Goal: Information Seeking & Learning: Find specific fact

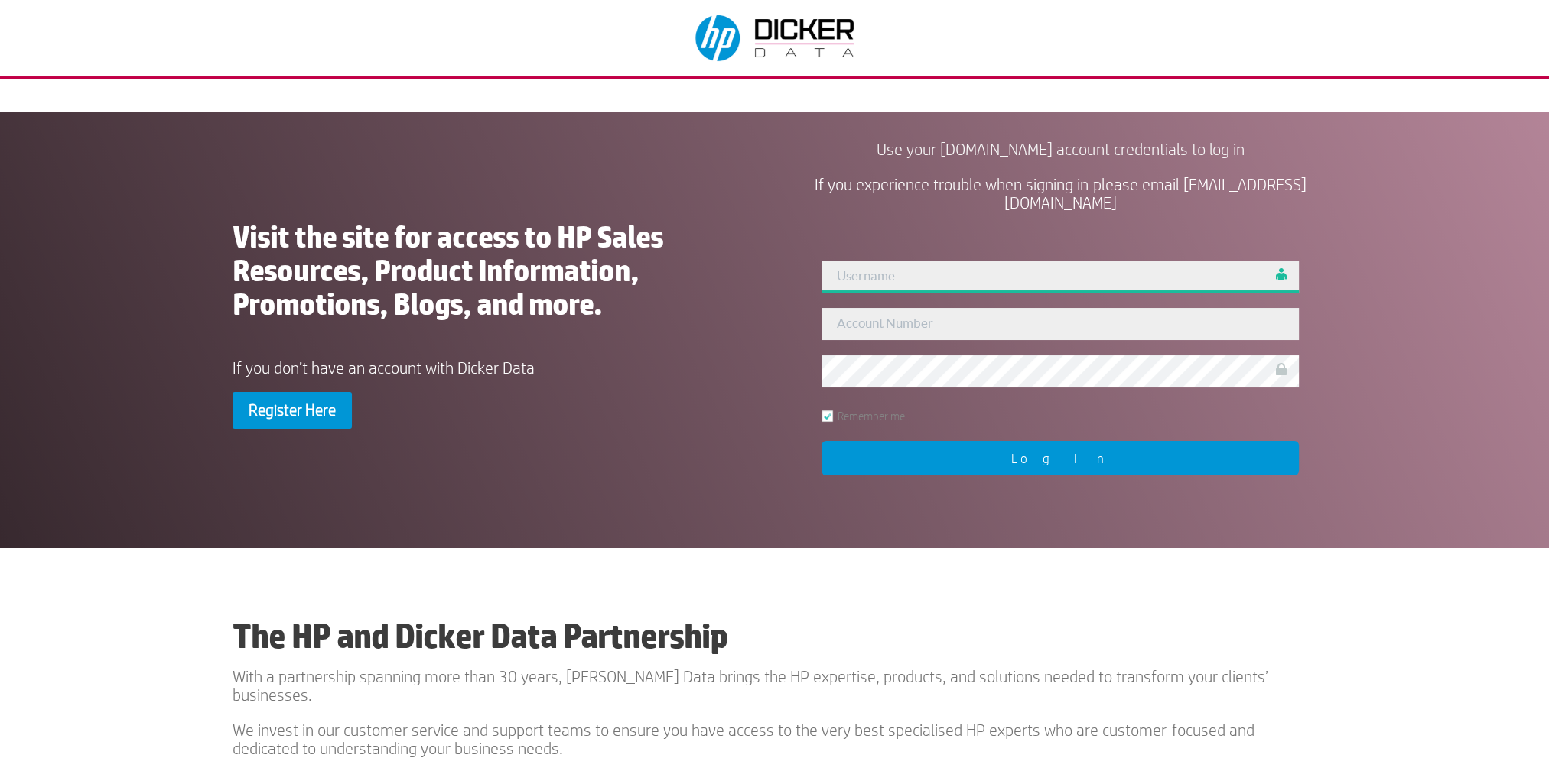
click at [923, 273] on div "User Not Found!! Remember me Log In" at bounding box center [1059, 367] width 512 height 249
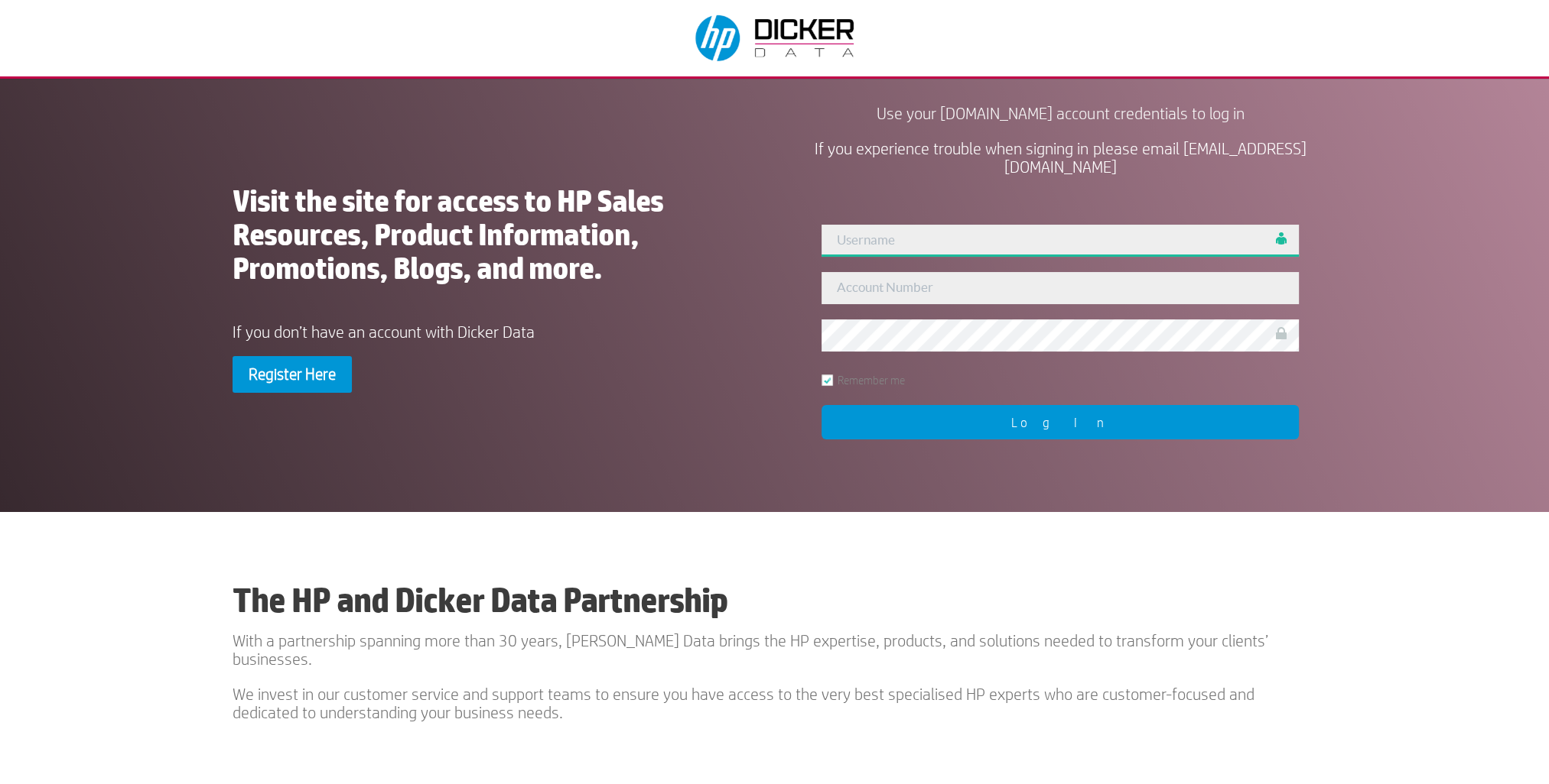
click at [869, 239] on input "text" at bounding box center [1059, 241] width 477 height 32
type input "lara.setlak"
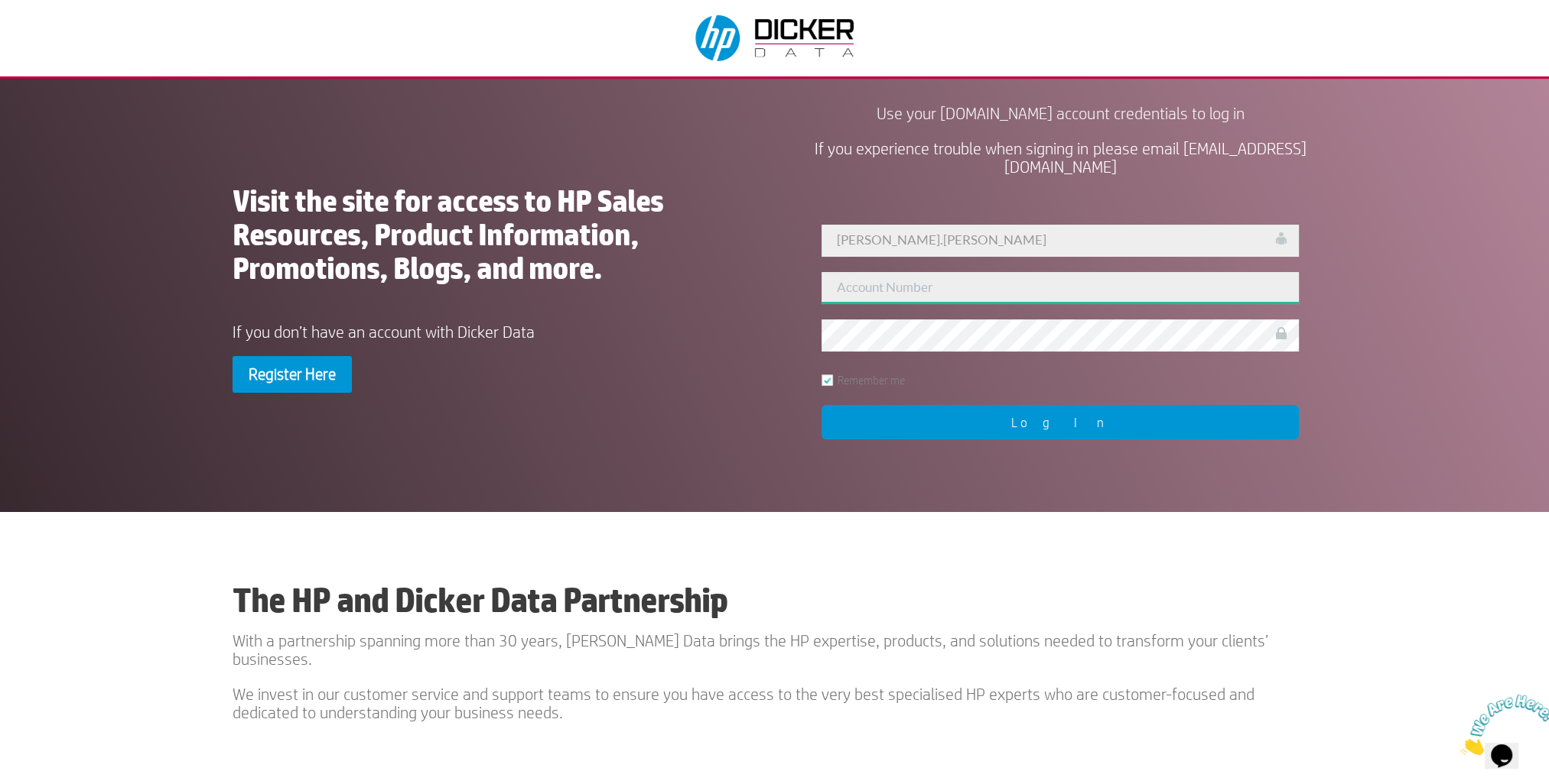
click at [858, 289] on input "text" at bounding box center [1059, 288] width 477 height 32
type input "224581"
click at [1057, 430] on input "Log In" at bounding box center [1059, 422] width 477 height 34
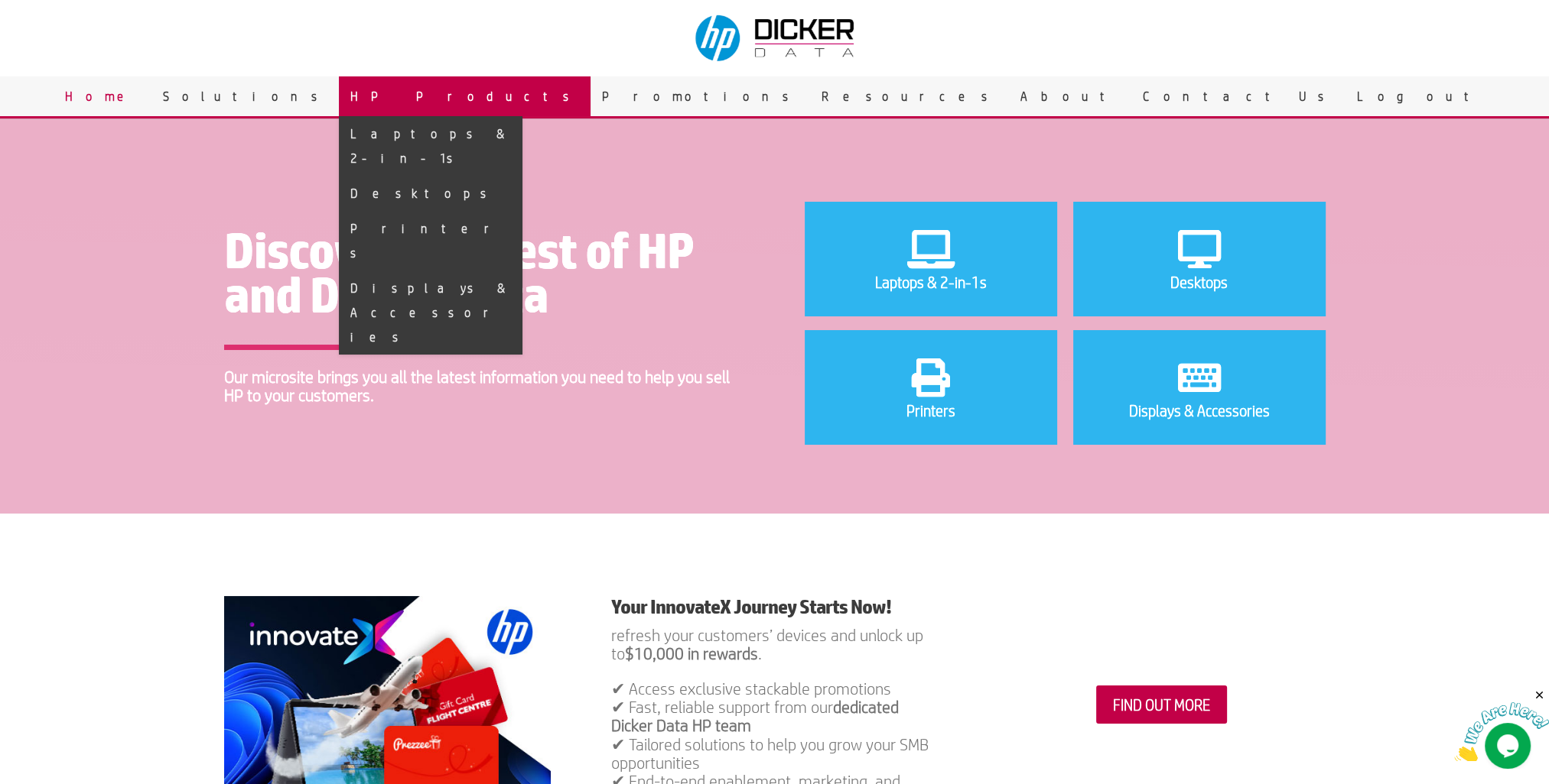
click at [590, 96] on link "HP Products" at bounding box center [464, 96] width 252 height 40
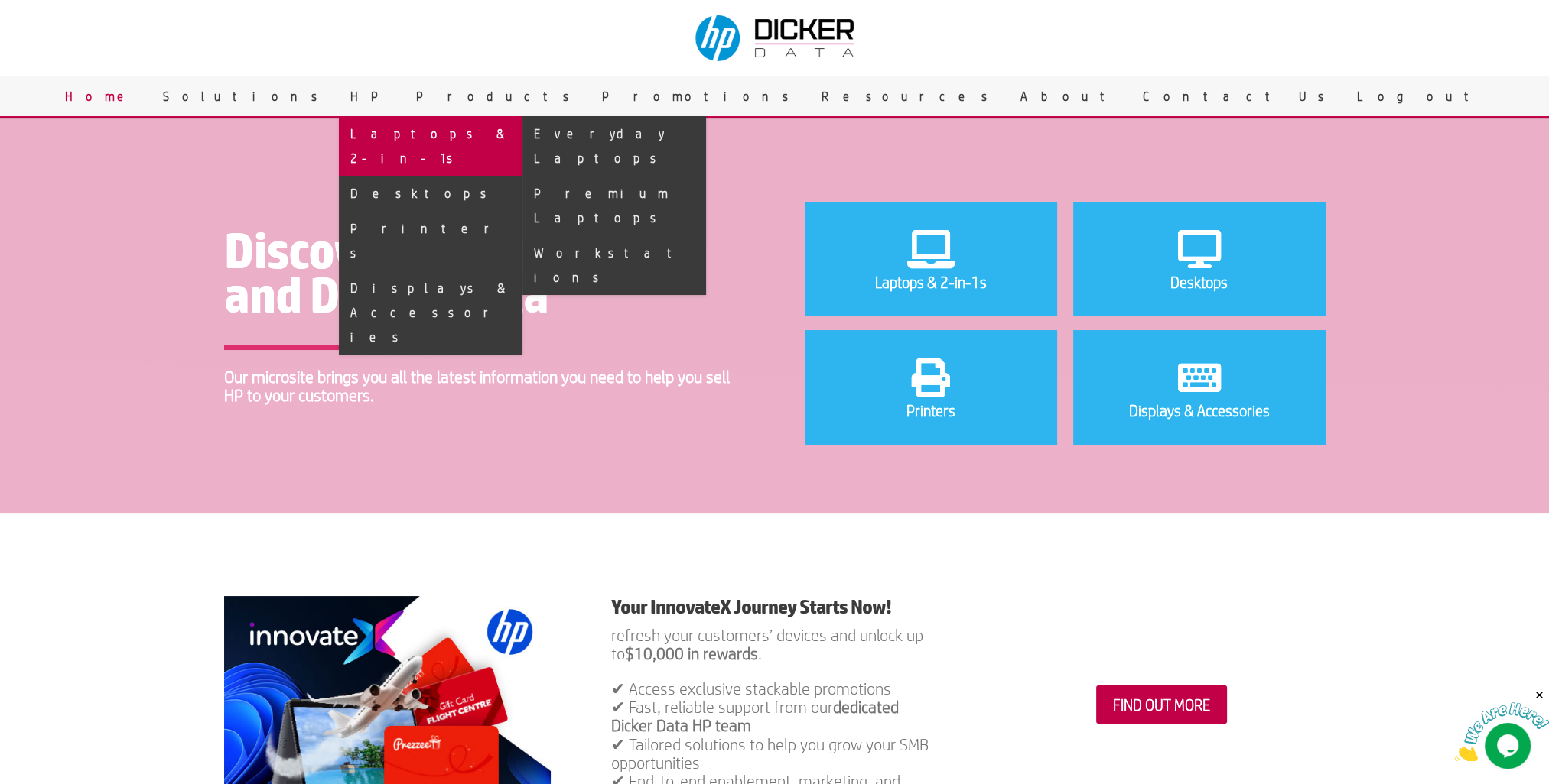
click at [522, 134] on link "Laptops & 2-in-1s" at bounding box center [430, 146] width 184 height 60
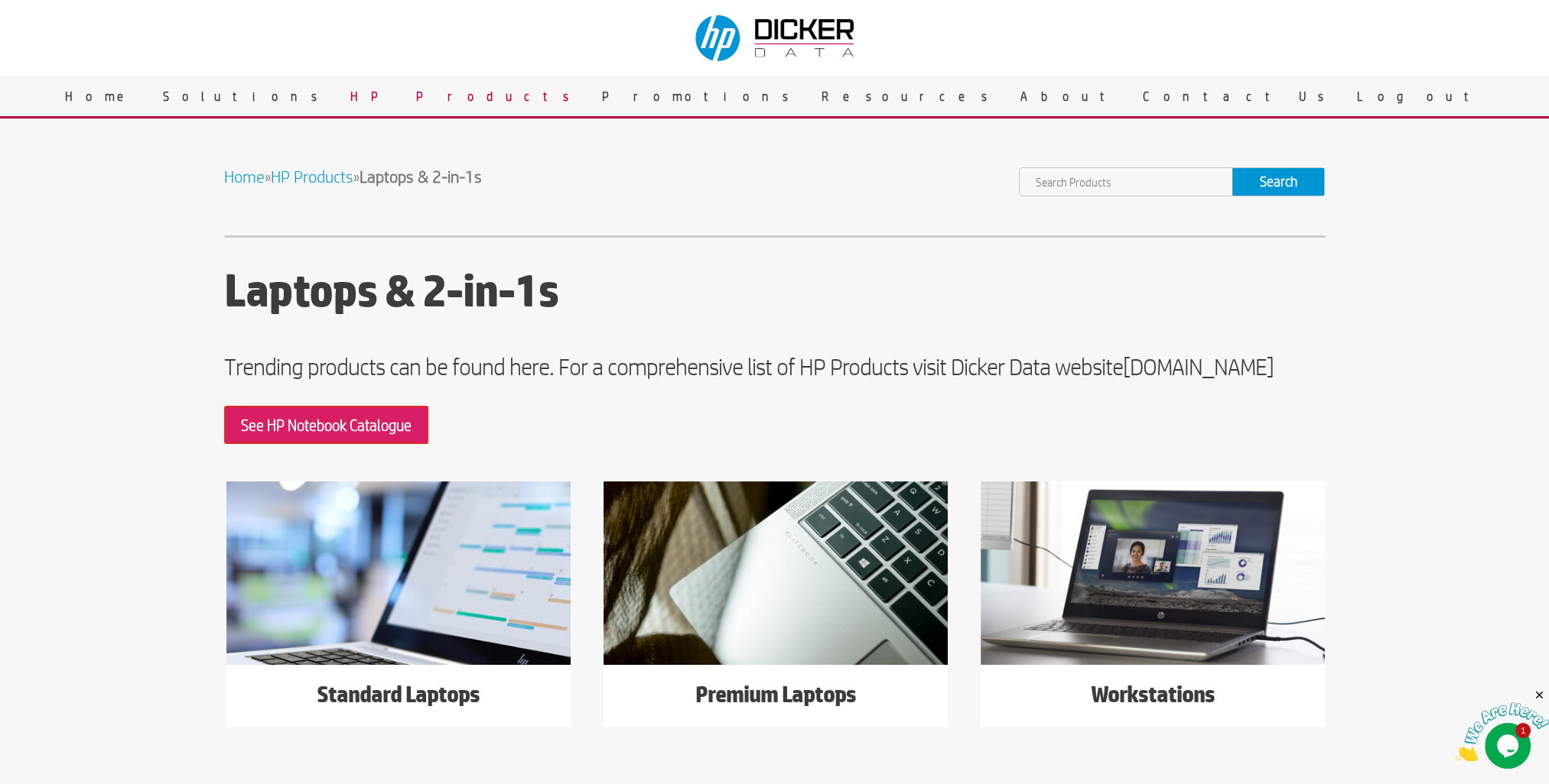
click at [1086, 191] on input "text" at bounding box center [1126, 182] width 212 height 28
paste input "HP Spectre x360 16"
type input "HP Spectre x360 16"
click at [1232, 168] on input "Search" at bounding box center [1277, 182] width 91 height 28
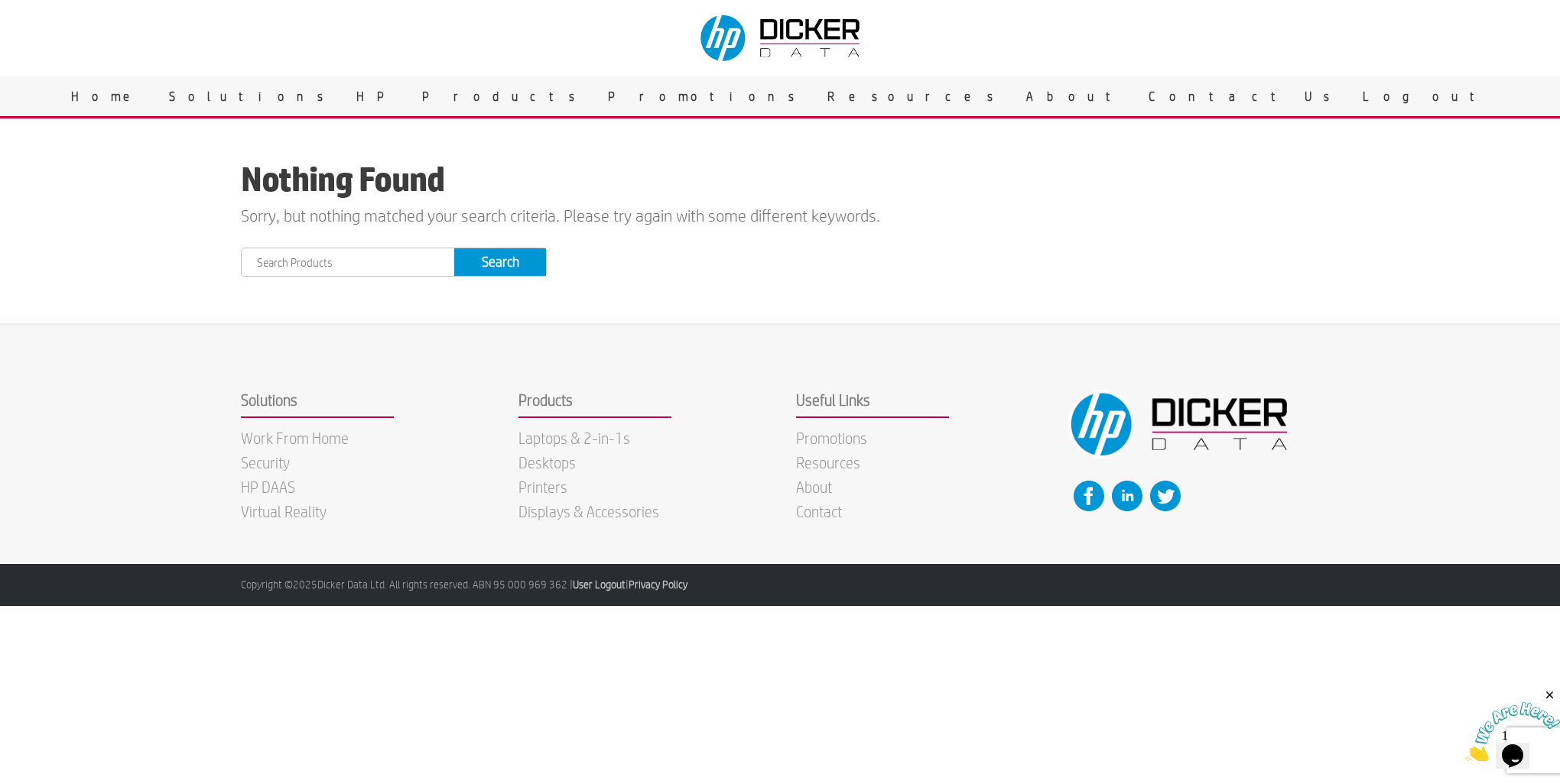
click at [340, 259] on input "text" at bounding box center [348, 262] width 212 height 28
paste input "HP Spectre x360 16"
drag, startPoint x: 333, startPoint y: 258, endPoint x: 380, endPoint y: 256, distance: 47.0
click at [380, 256] on input "HP Spectre x360 16" at bounding box center [348, 262] width 212 height 28
type input "HP Spectre x360"
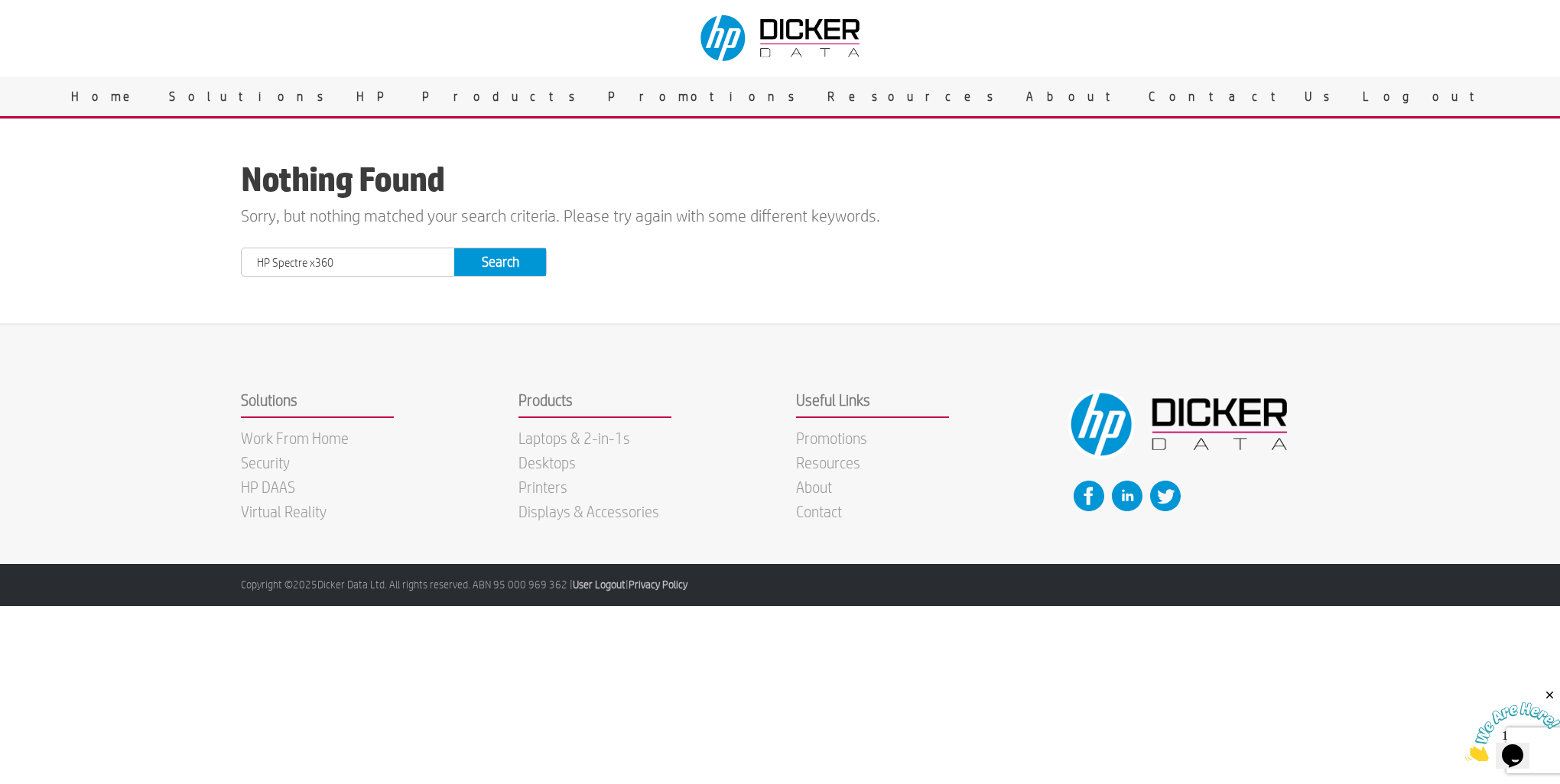
click at [454, 248] on input "Search" at bounding box center [499, 262] width 91 height 28
click at [357, 255] on input "text" at bounding box center [348, 262] width 212 height 28
type input "spectre"
click at [454, 248] on input "Search" at bounding box center [499, 262] width 91 height 28
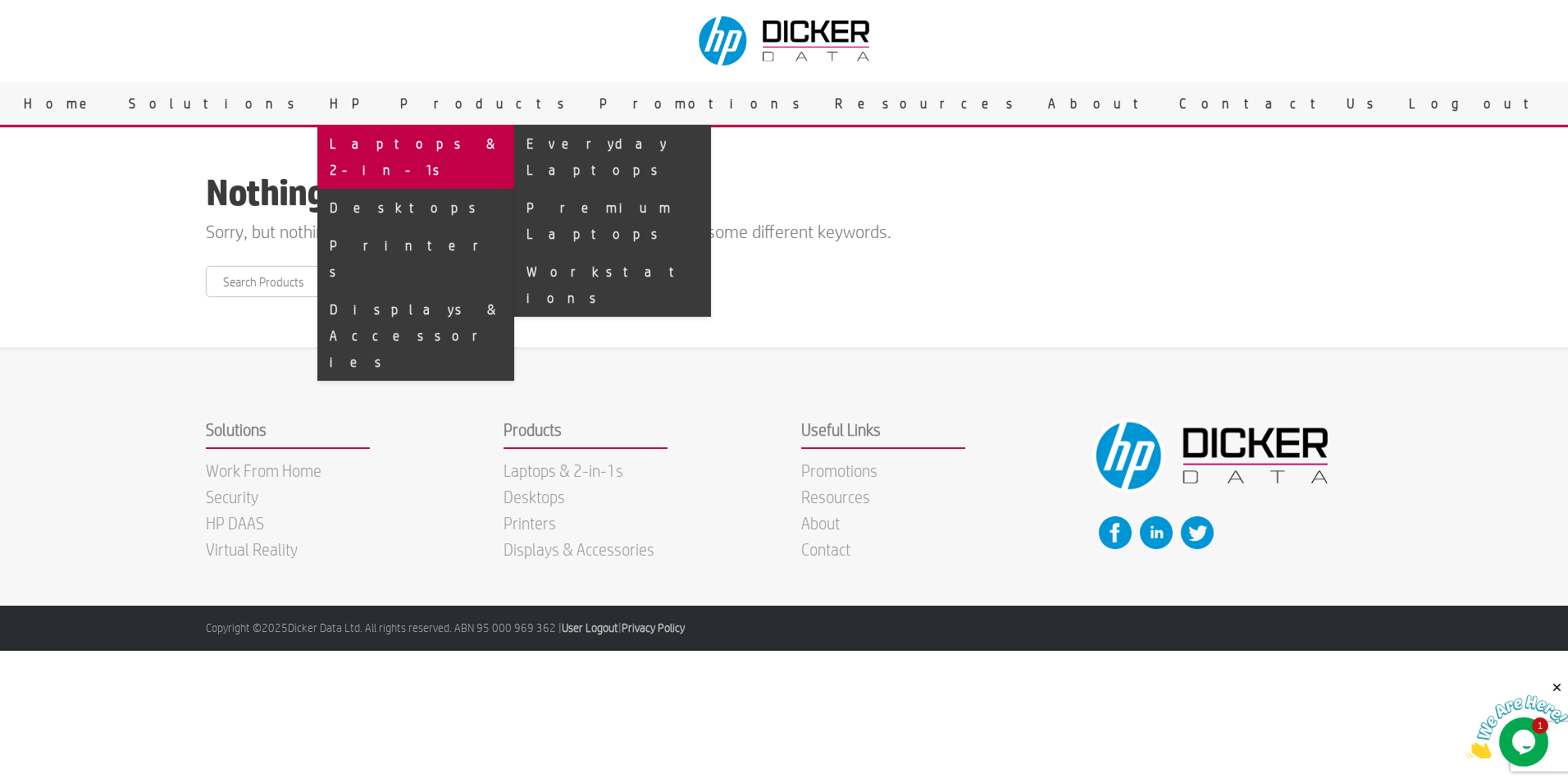
drag, startPoint x: 681, startPoint y: 144, endPoint x: 716, endPoint y: 145, distance: 35.0
click at [514, 144] on link "Laptops & 2-in-1s" at bounding box center [415, 156] width 197 height 64
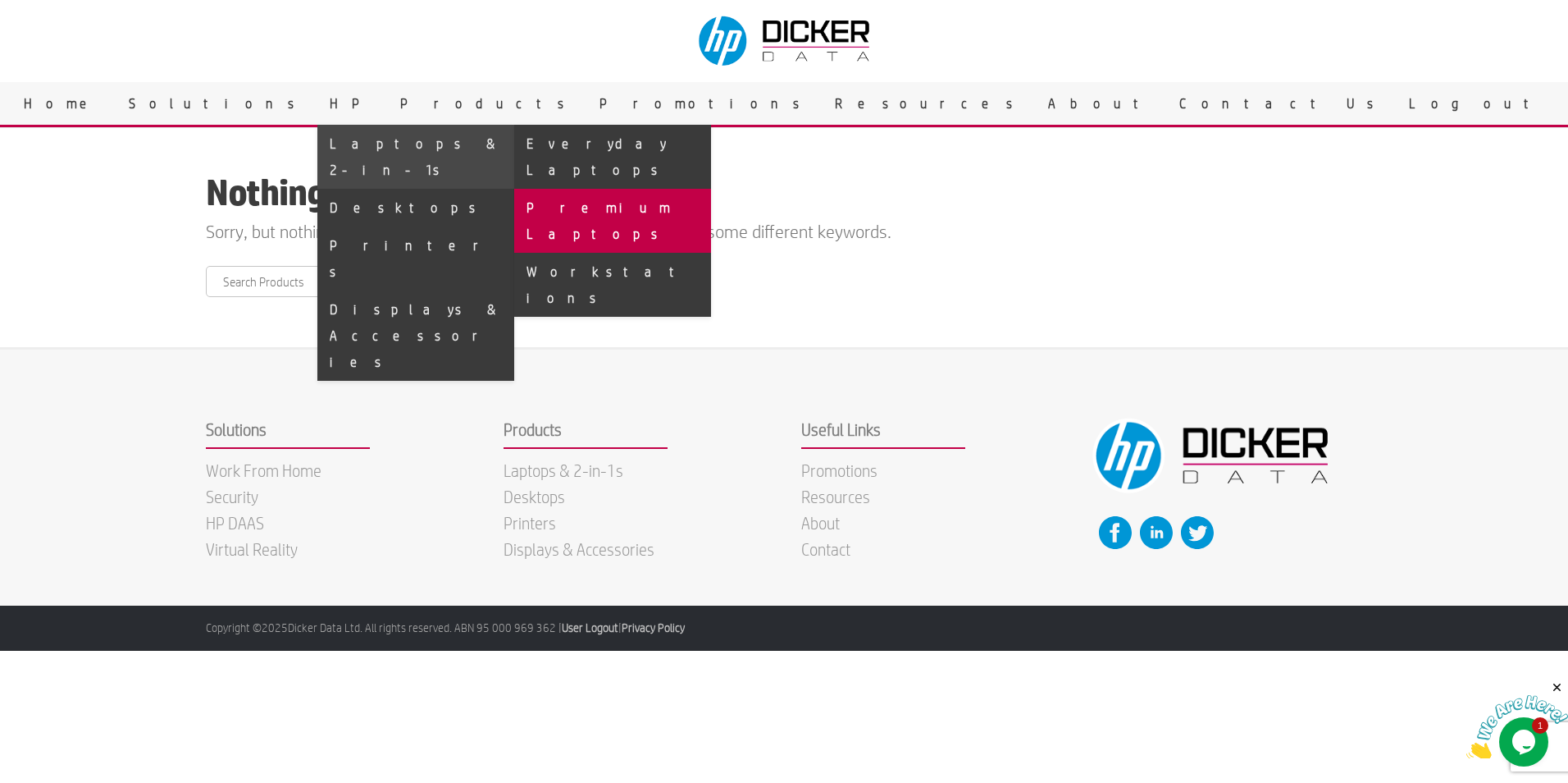
click at [711, 189] on link "Premium Laptops" at bounding box center [612, 221] width 197 height 64
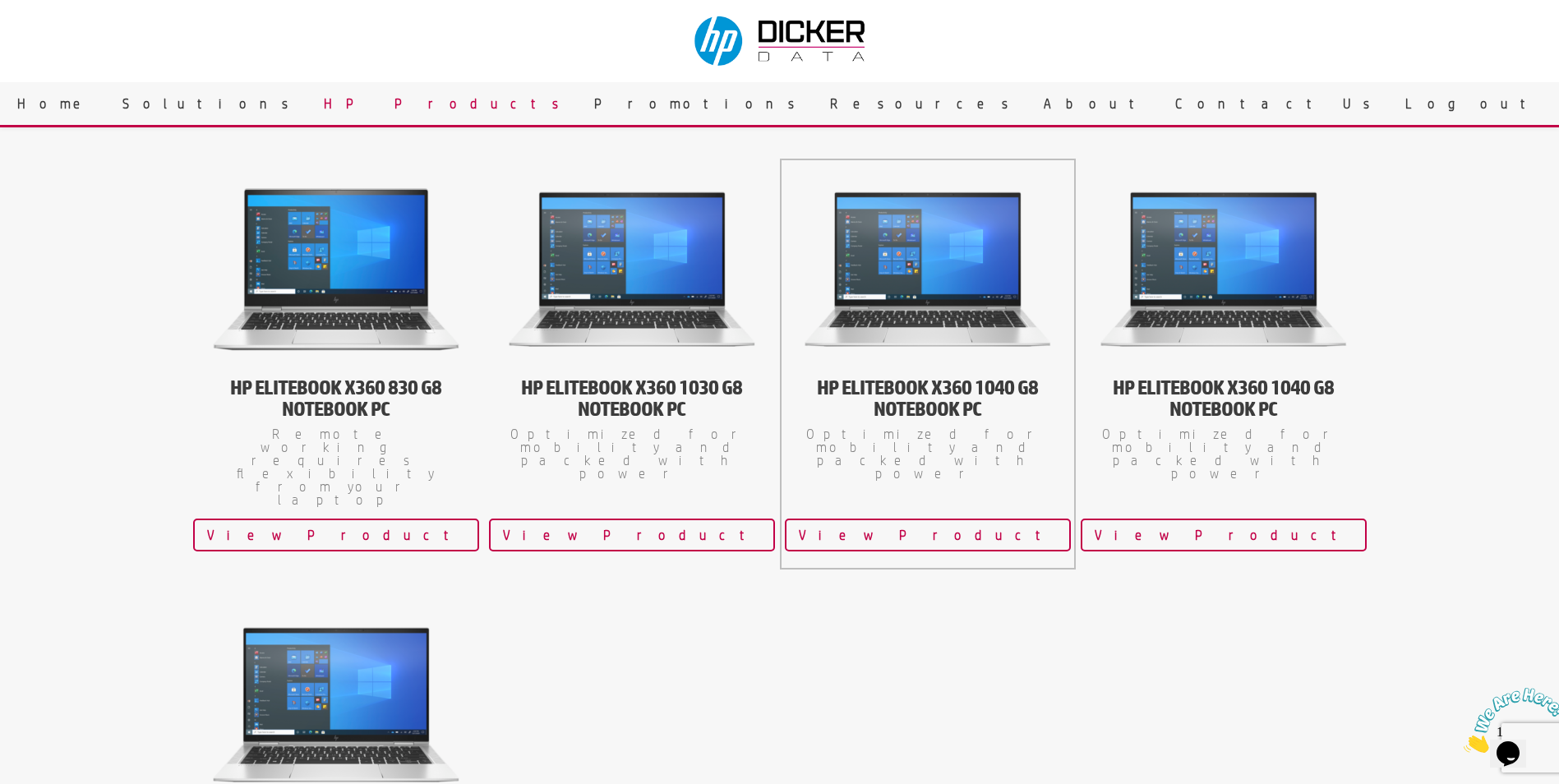
scroll to position [986, 0]
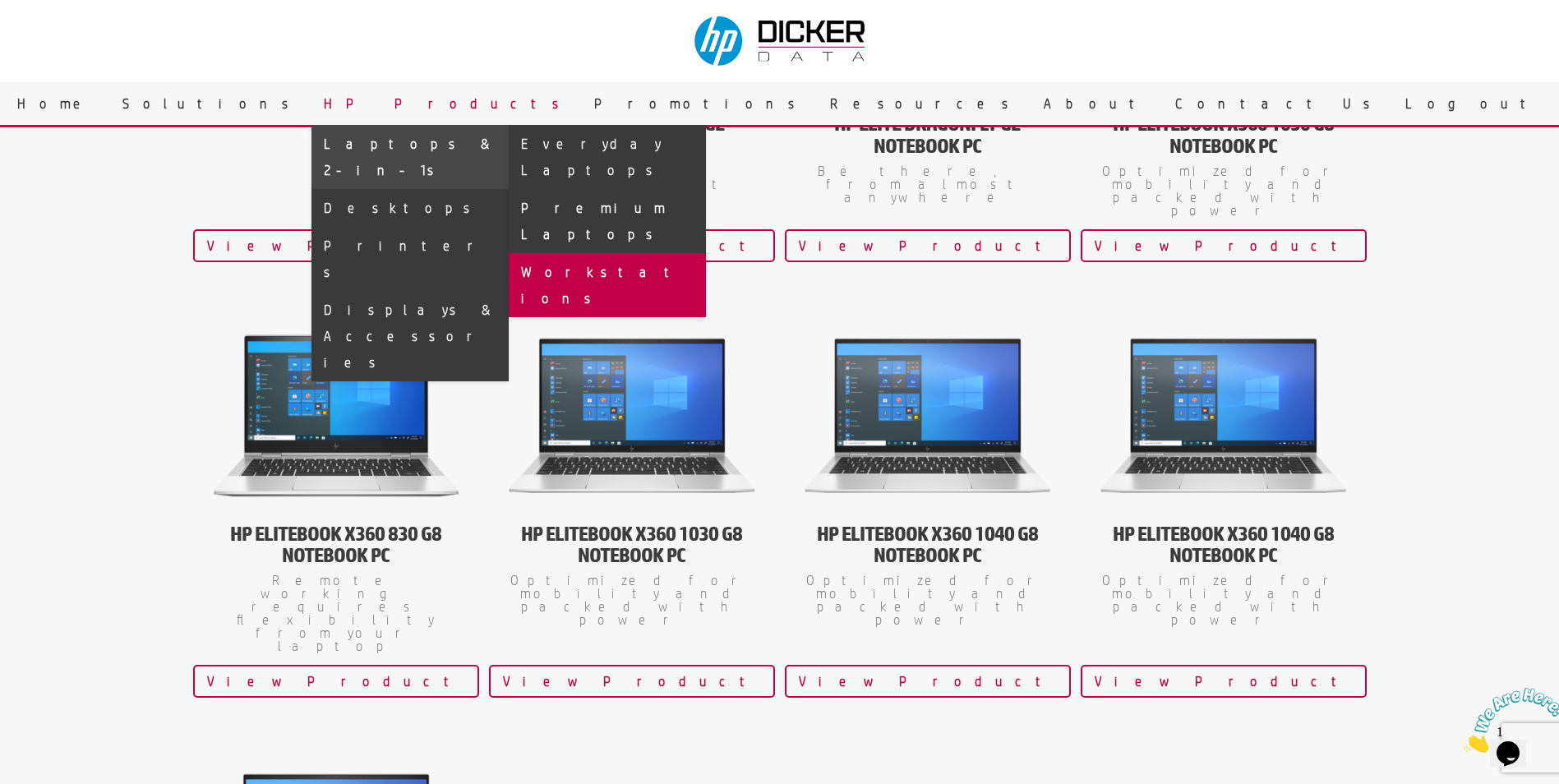
click at [706, 253] on link "Workstations" at bounding box center [607, 284] width 197 height 64
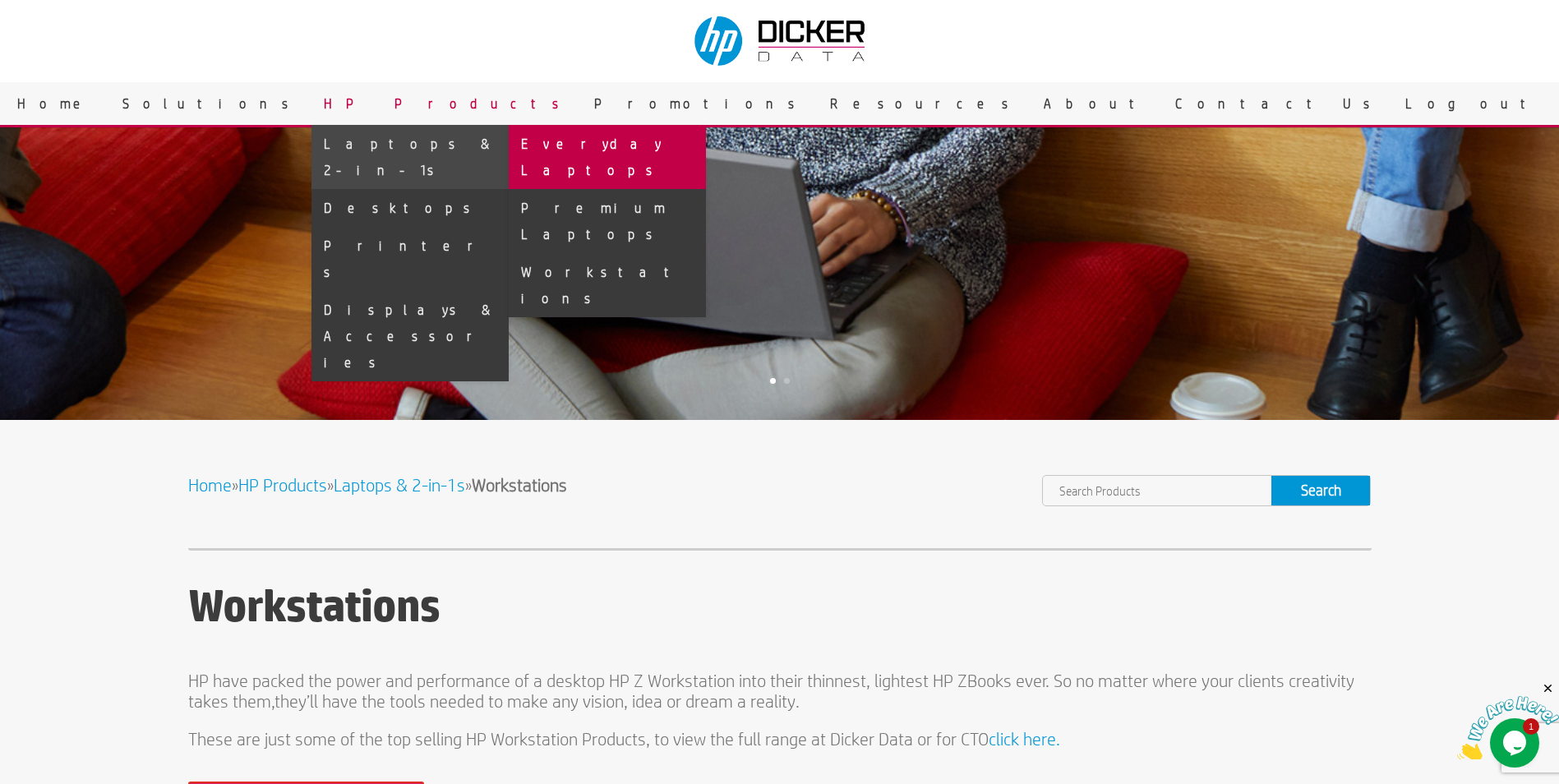
click at [706, 149] on link "Everyday Laptops" at bounding box center [607, 157] width 197 height 64
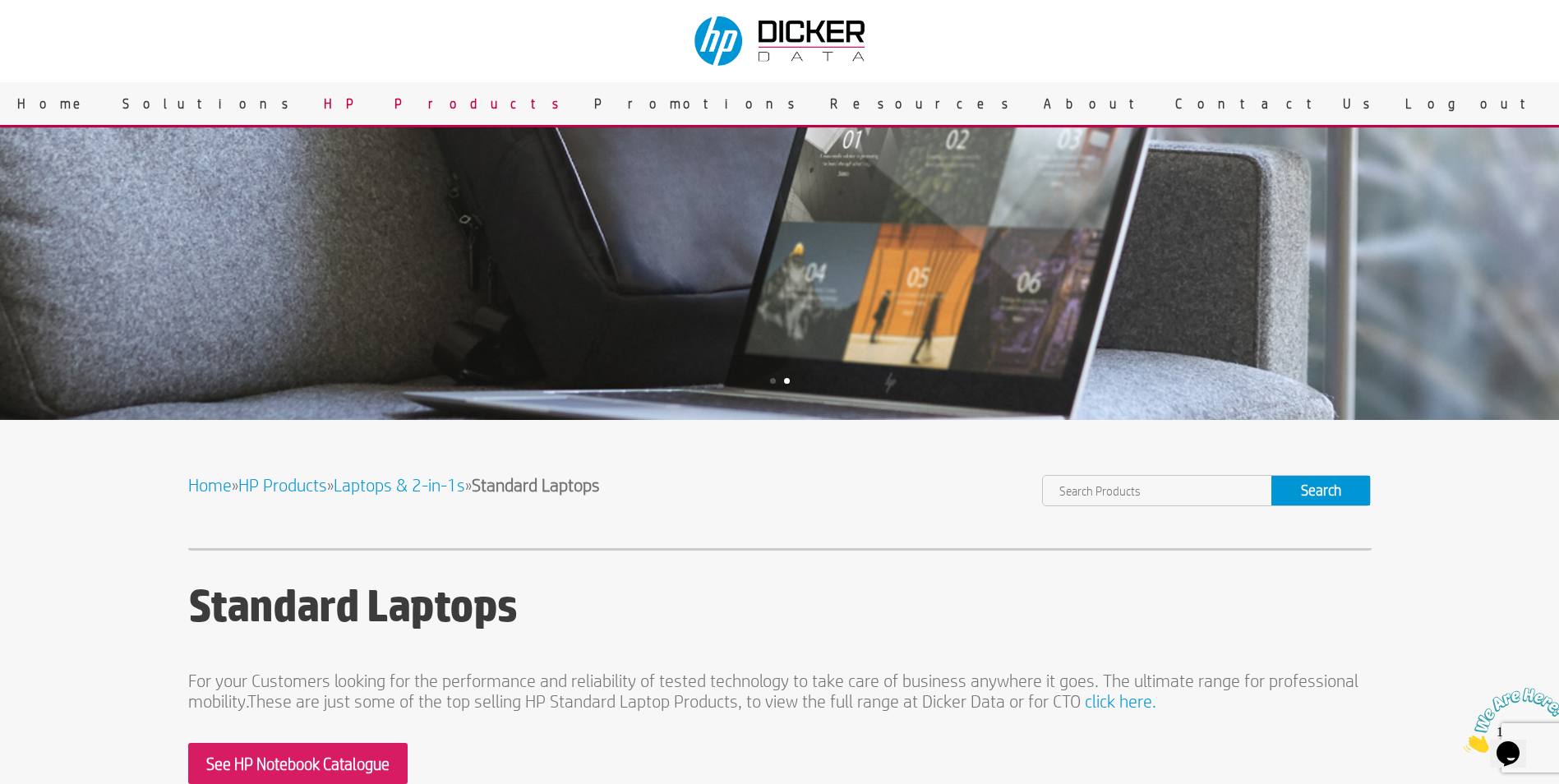
click at [1105, 495] on input "text" at bounding box center [1157, 491] width 228 height 30
drag, startPoint x: 1106, startPoint y: 488, endPoint x: 982, endPoint y: 491, distance: 124.0
click at [982, 491] on div "sp Search" at bounding box center [1092, 490] width 559 height 31
paste input "C5AZ2PA"
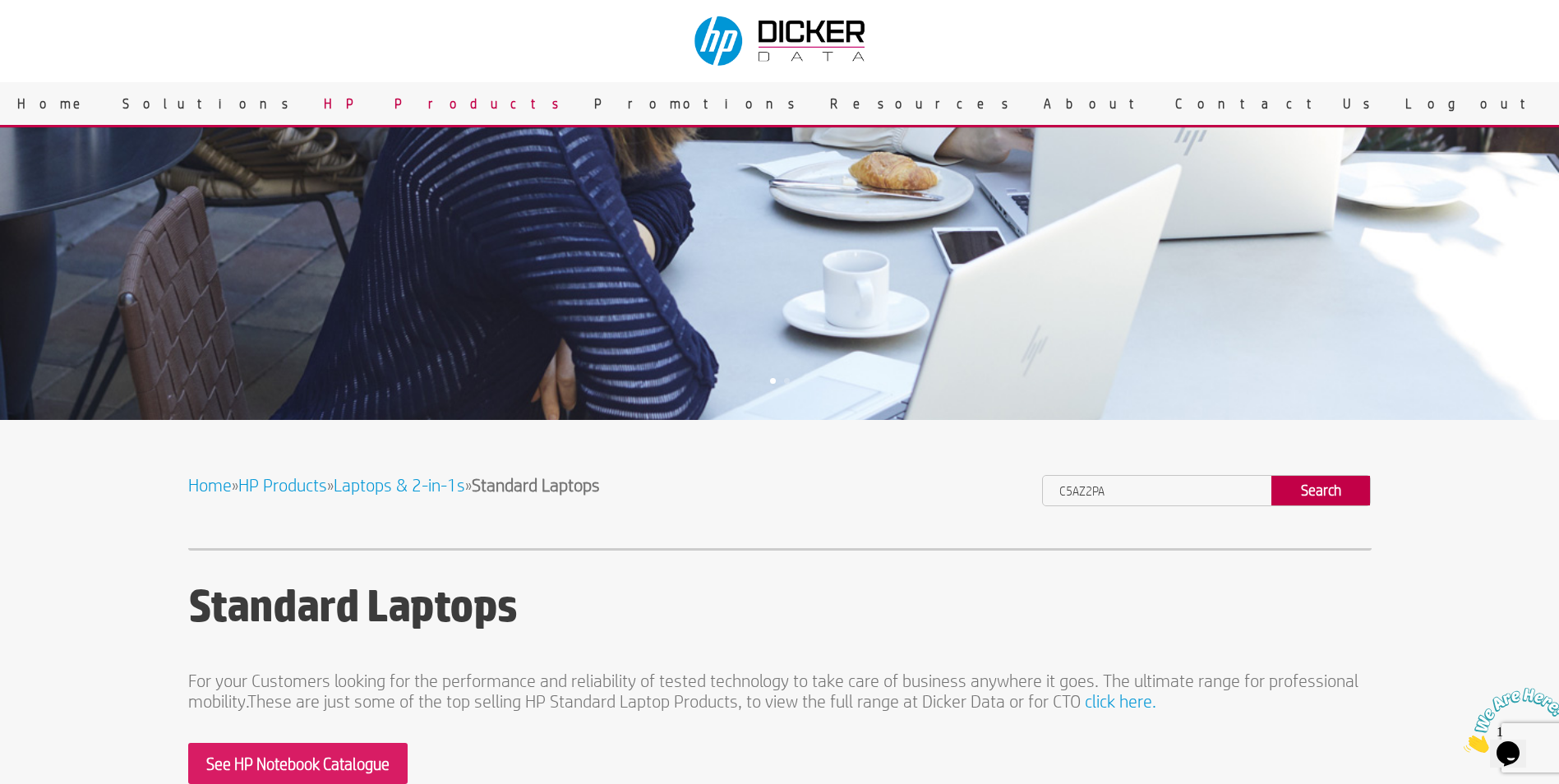
type input "C5AZ2PA"
click at [1309, 489] on input "Search" at bounding box center [1320, 491] width 98 height 30
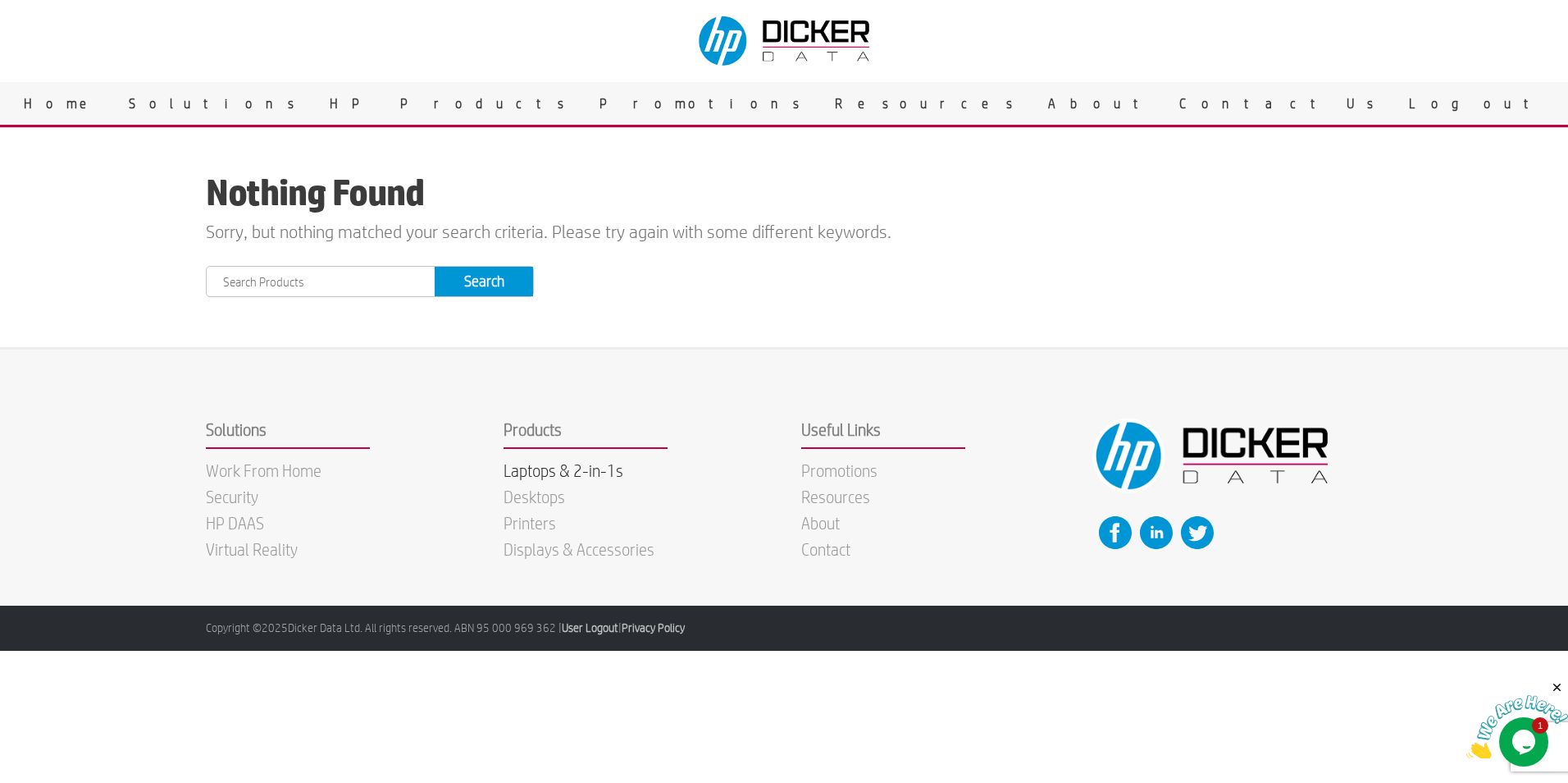
click at [588, 465] on link "Laptops & 2-in-1s" at bounding box center [563, 470] width 120 height 20
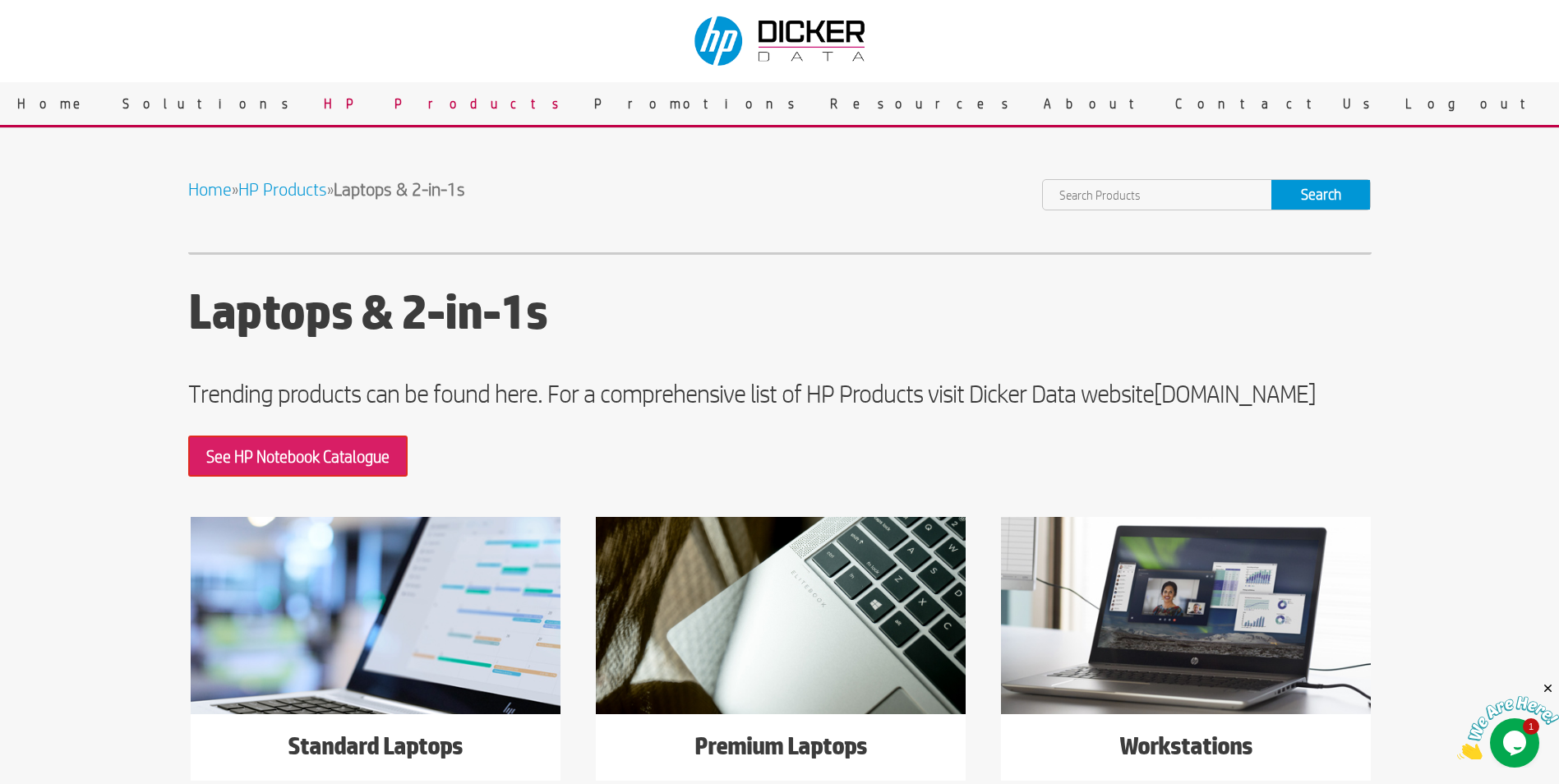
click at [1221, 339] on h1 "Laptops & 2-in-1s" at bounding box center [780, 315] width 1184 height 62
click at [1118, 300] on h1 "Laptops & 2-in-1s" at bounding box center [780, 315] width 1184 height 62
click at [1476, 374] on div "Home » HP Products » Laptops & 2-in-1s Search Laptops & 2-in-1s Trending produc…" at bounding box center [780, 504] width 1559 height 759
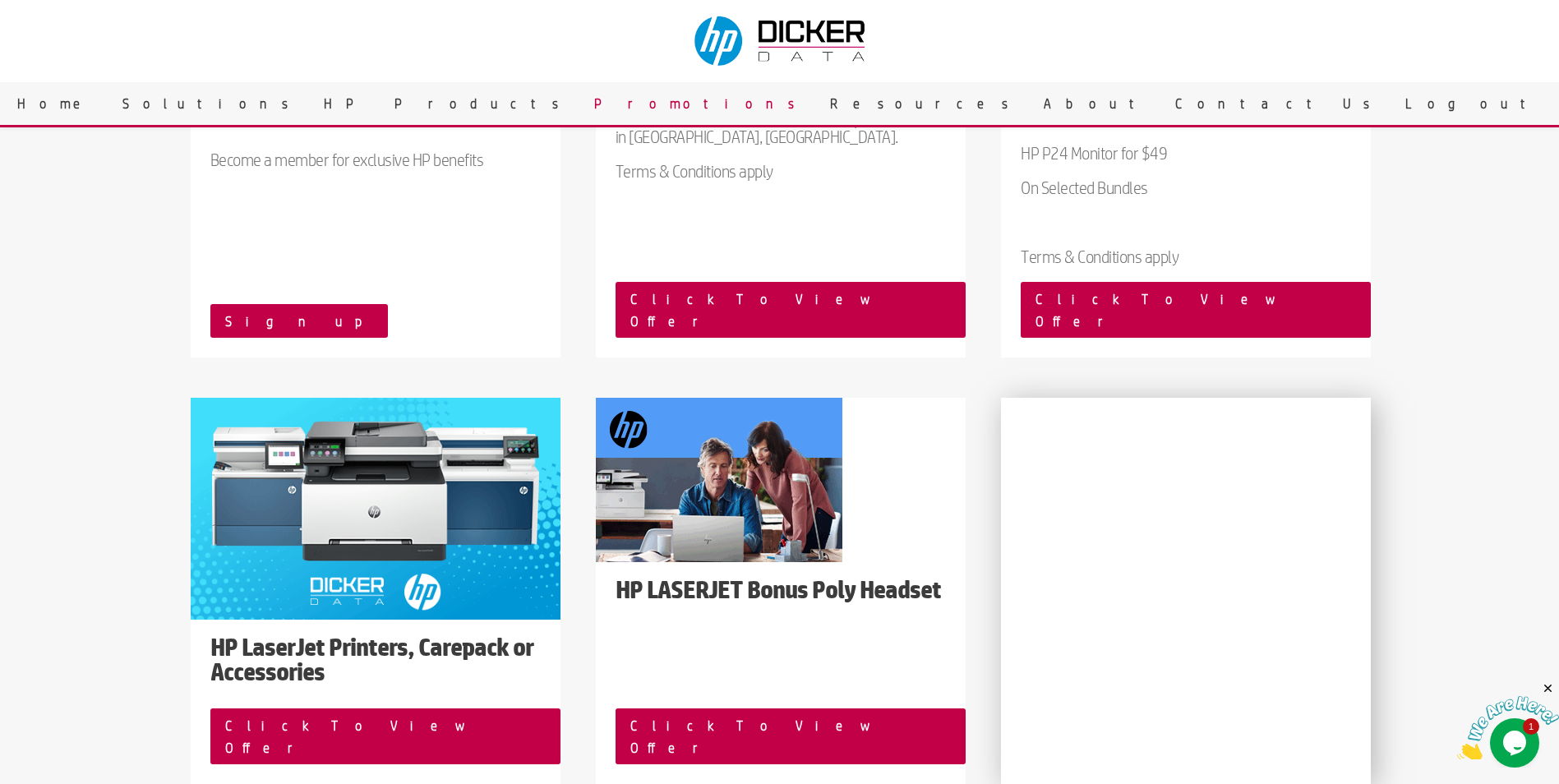
scroll to position [367, 0]
